Goal: Task Accomplishment & Management: Manage account settings

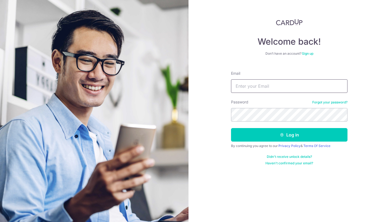
type input "[EMAIL_ADDRESS][DOMAIN_NAME]"
click at [289, 135] on button "Log in" at bounding box center [289, 135] width 116 height 14
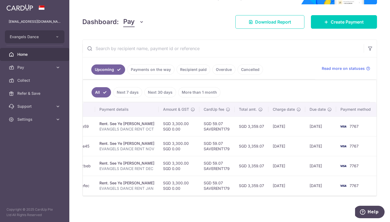
scroll to position [0, 98]
click at [153, 66] on link "Payments on the way" at bounding box center [150, 69] width 47 height 10
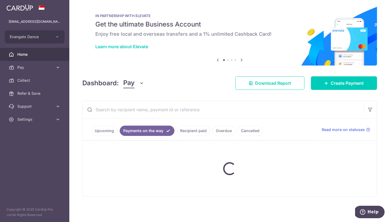
scroll to position [4, 0]
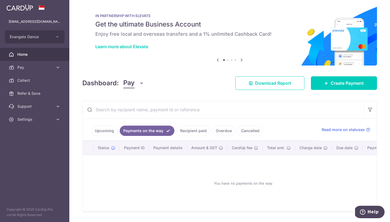
click at [198, 129] on link "Recipient paid" at bounding box center [194, 131] width 34 height 10
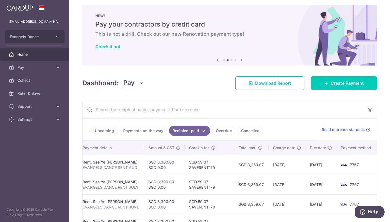
scroll to position [0, 100]
drag, startPoint x: 330, startPoint y: 166, endPoint x: 284, endPoint y: 166, distance: 45.5
click at [284, 166] on tr "PDF Receipt Payment Sent txn_954b2f062d0 Rent. See Ye King, Clarence EVANGELS D…" at bounding box center [180, 165] width 396 height 20
click at [302, 166] on td "13/08/2025" at bounding box center [287, 165] width 37 height 20
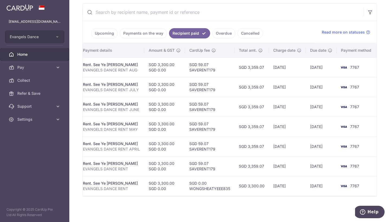
scroll to position [101, 0]
click at [112, 34] on link "Upcoming" at bounding box center [104, 33] width 26 height 10
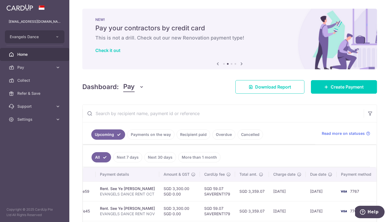
scroll to position [0, 0]
click at [41, 119] on span "Settings" at bounding box center [35, 119] width 36 height 5
click at [34, 144] on span "Logout" at bounding box center [35, 145] width 36 height 5
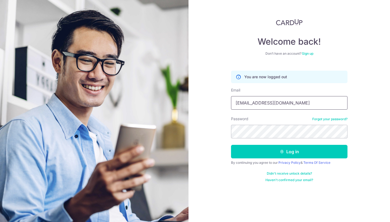
click at [268, 103] on input "wevangelyn@Gmail.com" at bounding box center [289, 103] width 116 height 14
type input "[EMAIL_ADDRESS][DOMAIN_NAME]"
click at [289, 152] on button "Log in" at bounding box center [289, 152] width 116 height 14
